Goal: Obtain resource: Download file/media

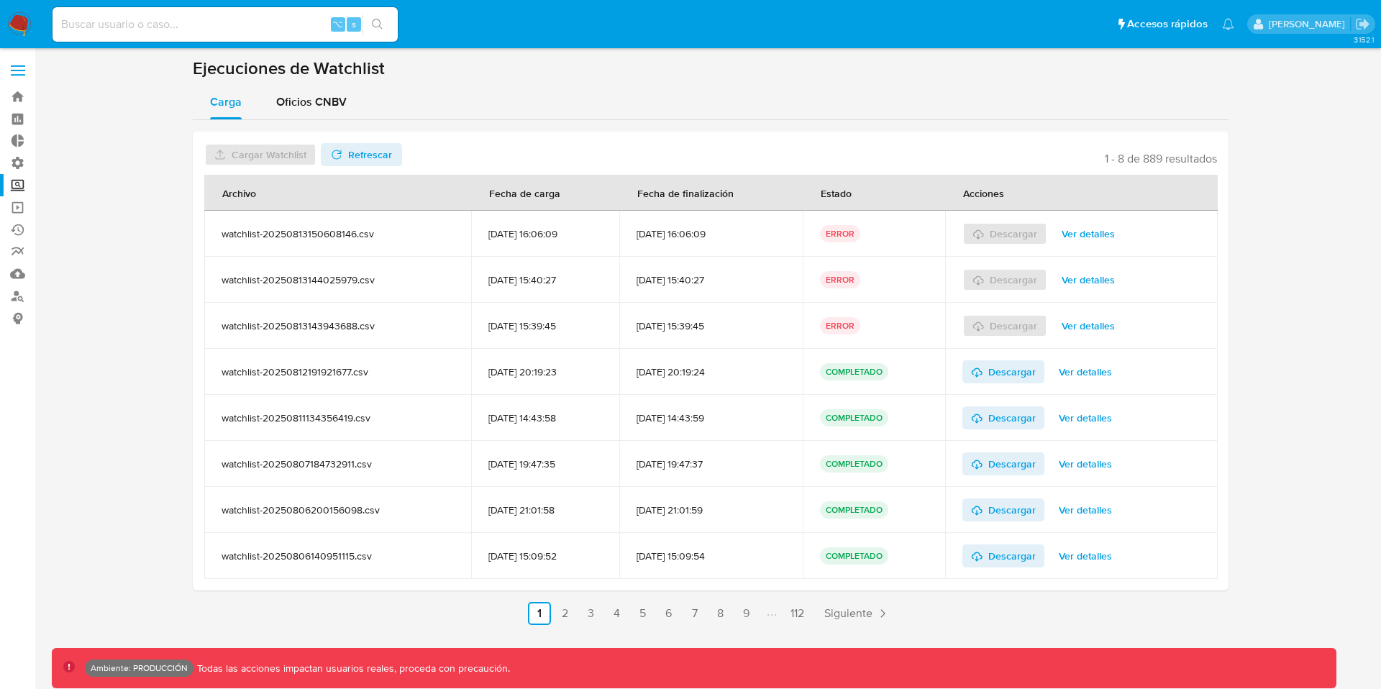
drag, startPoint x: 222, startPoint y: 240, endPoint x: 933, endPoint y: 237, distance: 711.4
click at [893, 238] on tr "watchlist-20250813150608146.csv 13/08/2025 16:06:09 13/08/2025 16:06:09 ERROR D…" at bounding box center [711, 234] width 1014 height 46
click at [1089, 233] on span "Ver detalles" at bounding box center [1088, 234] width 53 height 20
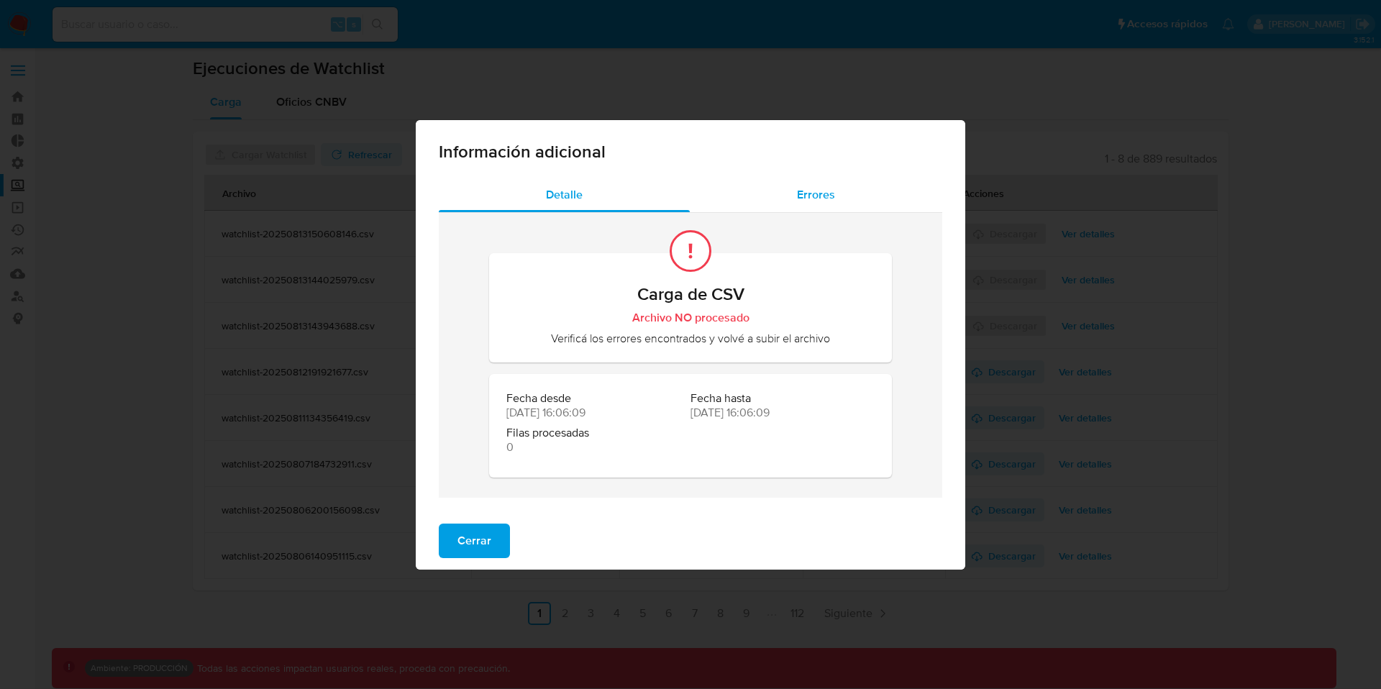
click at [814, 188] on span "Errores" at bounding box center [816, 194] width 38 height 17
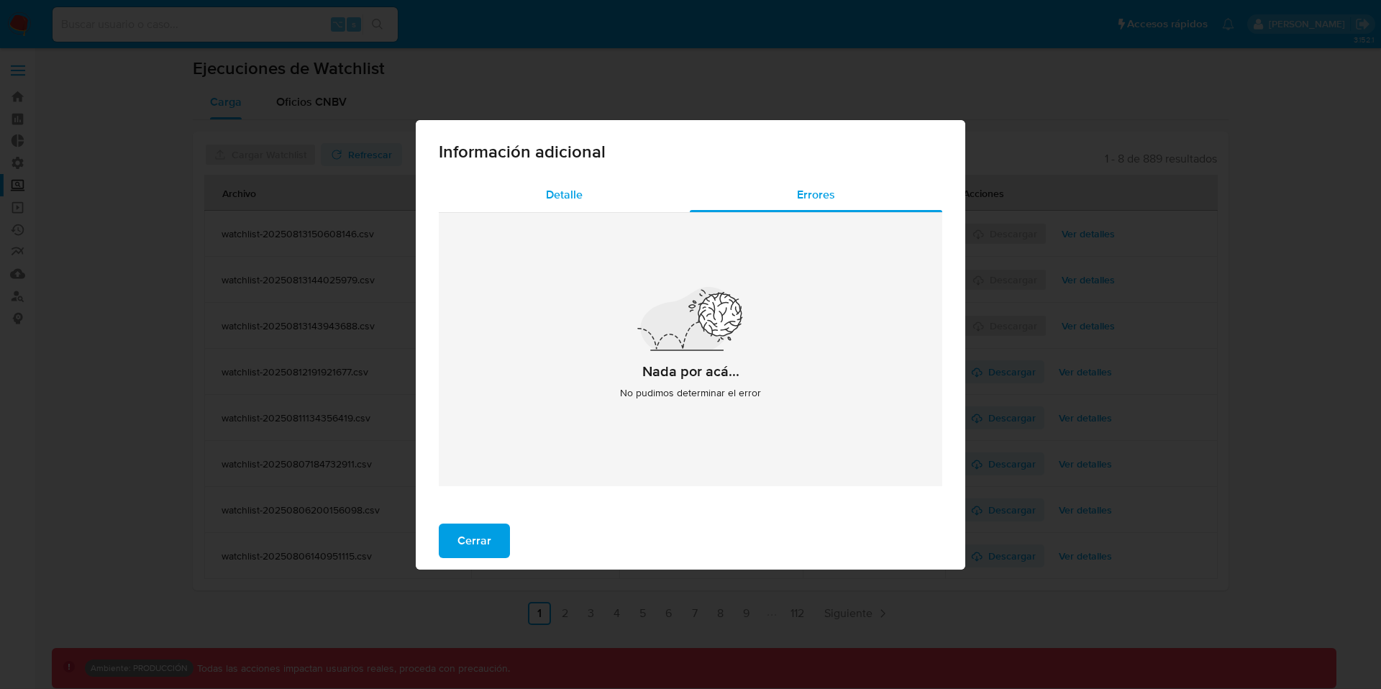
click at [565, 189] on span "Detalle" at bounding box center [564, 194] width 37 height 17
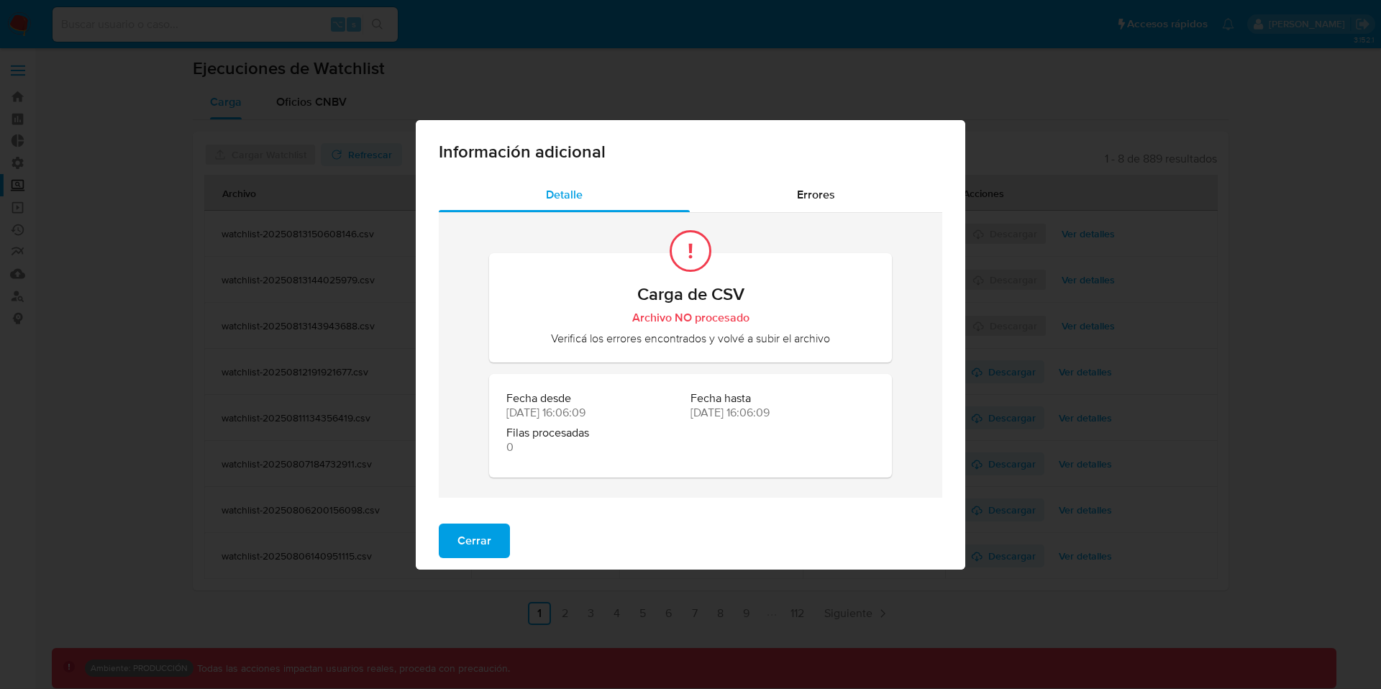
click at [493, 537] on button "Cerrar" at bounding box center [474, 541] width 71 height 35
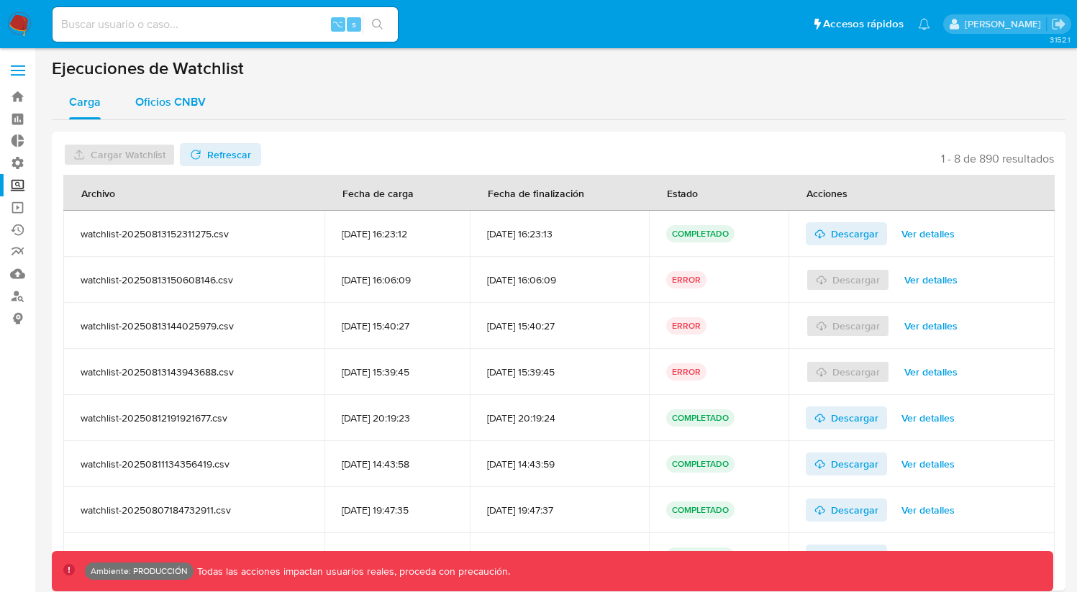
click at [190, 101] on span "Oficios CNBV" at bounding box center [170, 102] width 70 height 17
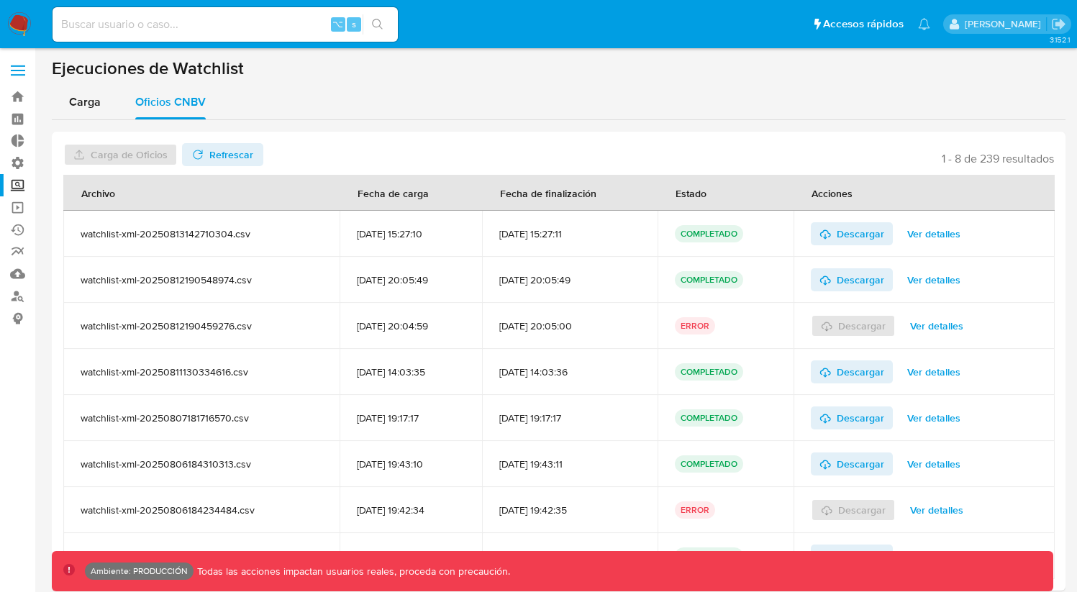
drag, startPoint x: 520, startPoint y: 233, endPoint x: 599, endPoint y: 234, distance: 79.1
click at [599, 234] on div "[DATE] 15:27:11" at bounding box center [569, 233] width 141 height 13
drag, startPoint x: 351, startPoint y: 235, endPoint x: 450, endPoint y: 232, distance: 98.6
click at [450, 232] on div "[DATE] 15:27:10" at bounding box center [411, 233] width 108 height 13
click at [877, 235] on span "Descargar" at bounding box center [860, 233] width 47 height 23
